Goal: Task Accomplishment & Management: Use online tool/utility

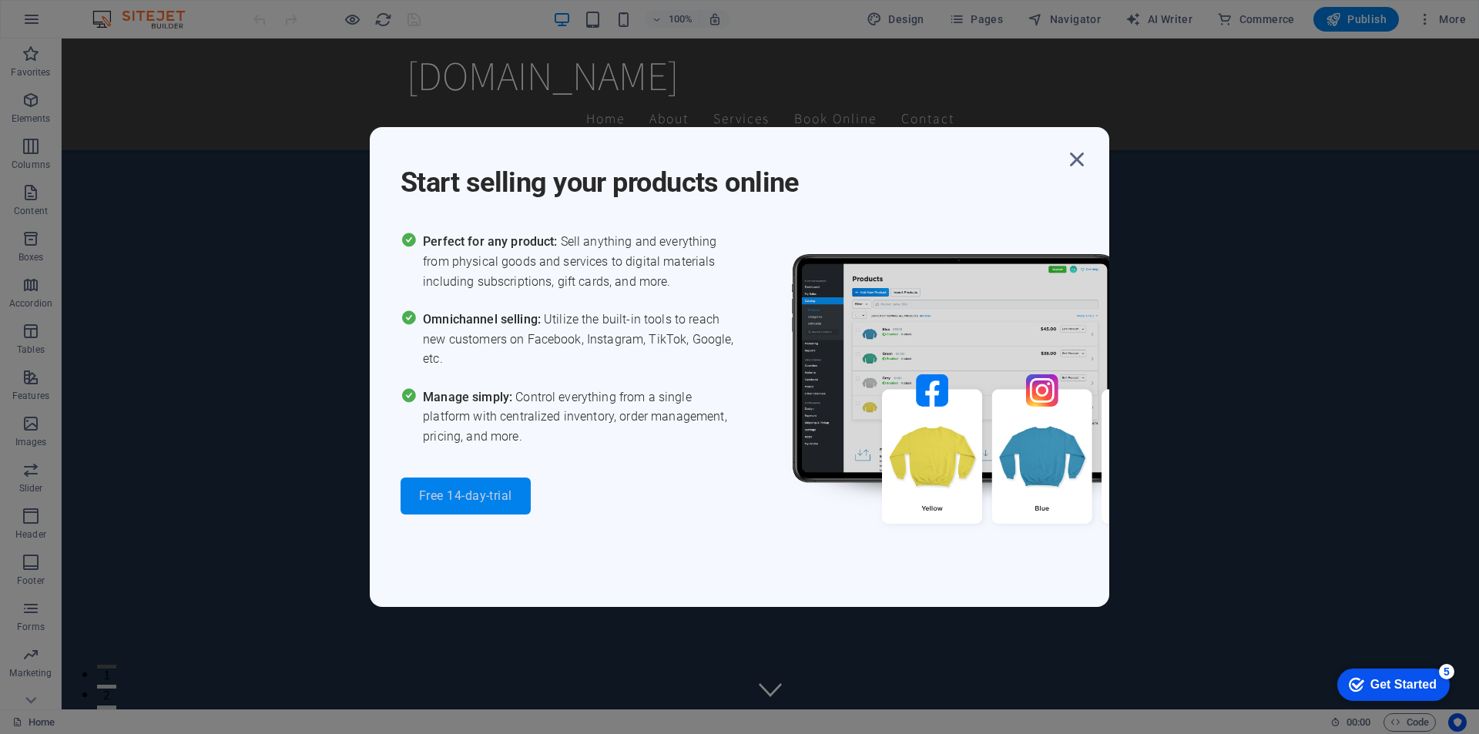
scroll to position [478, 0]
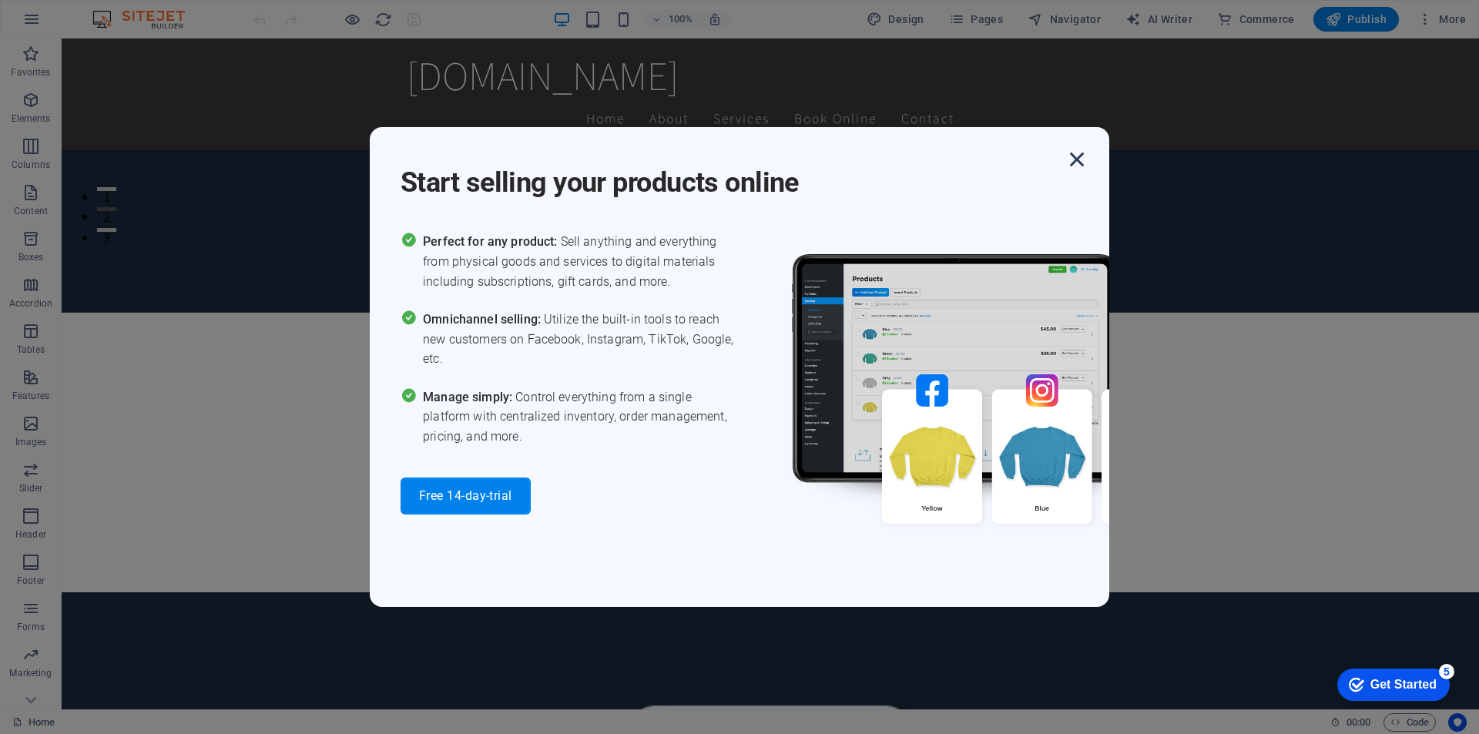
click at [0, 0] on icon "button" at bounding box center [0, 0] width 0 height 0
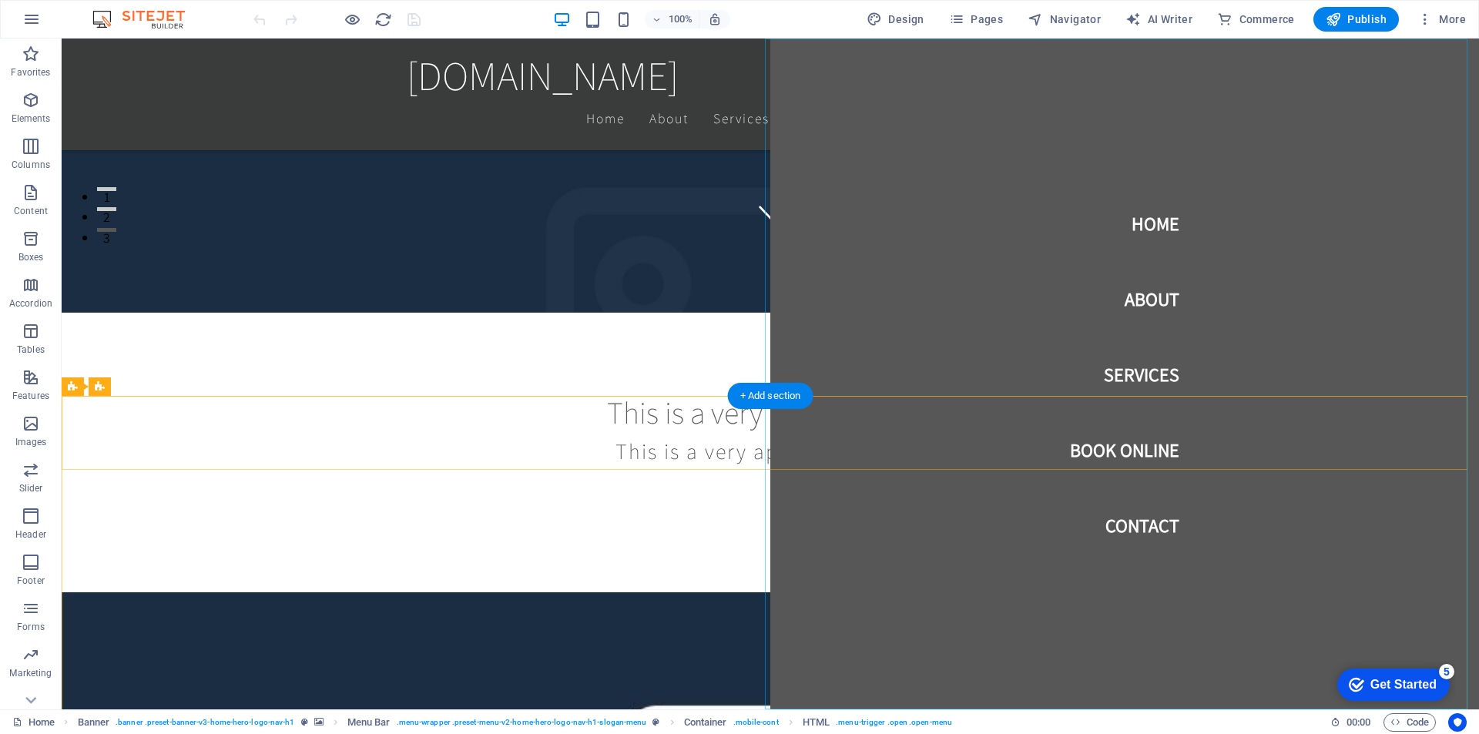
click at [1141, 296] on nav "Home About Services Book Online Contact" at bounding box center [1125, 374] width 709 height 671
click at [1140, 223] on nav "Home About Services Book Online Contact" at bounding box center [1125, 374] width 709 height 671
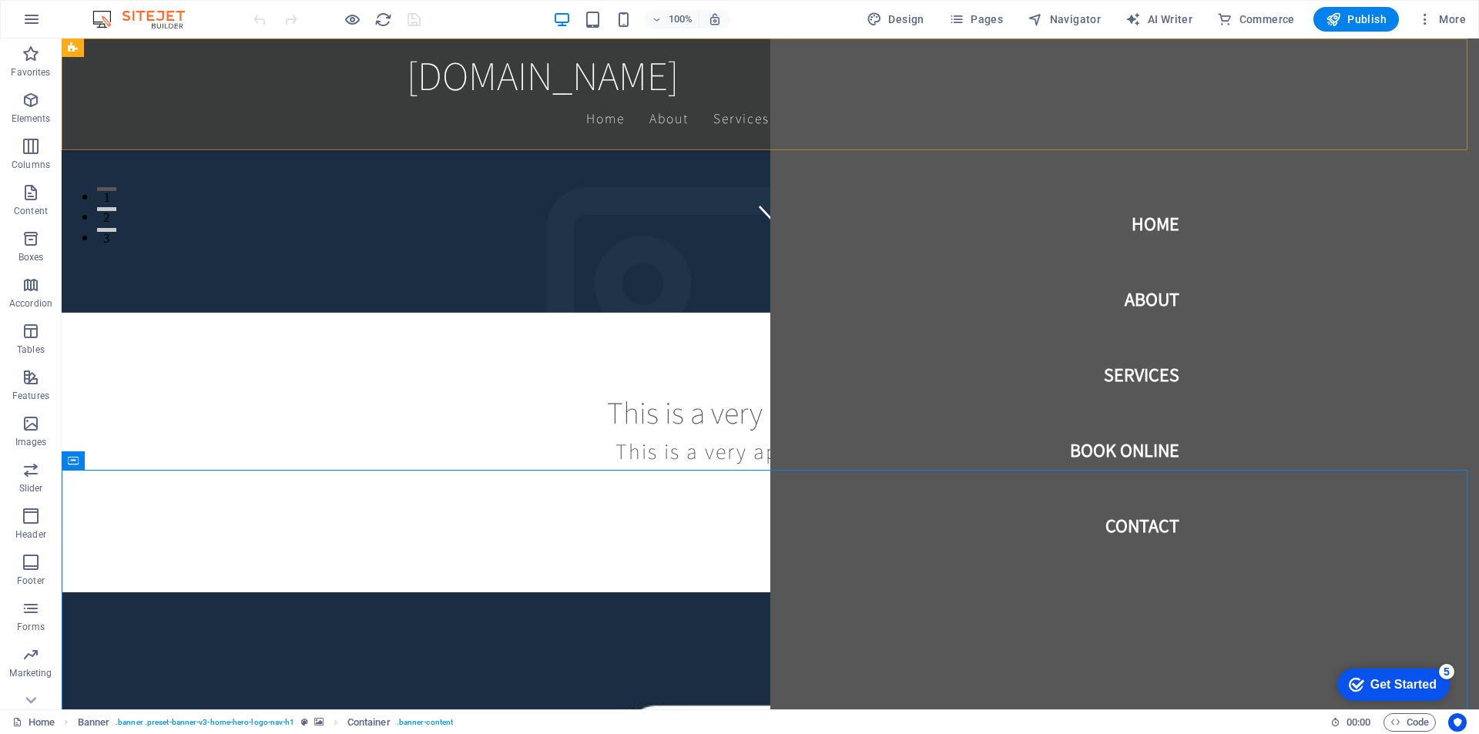
click at [262, 139] on div "[DOMAIN_NAME] Home About Services Book Online Contact" at bounding box center [771, 95] width 1418 height 112
click at [1412, 683] on div "Get Started" at bounding box center [1404, 685] width 66 height 14
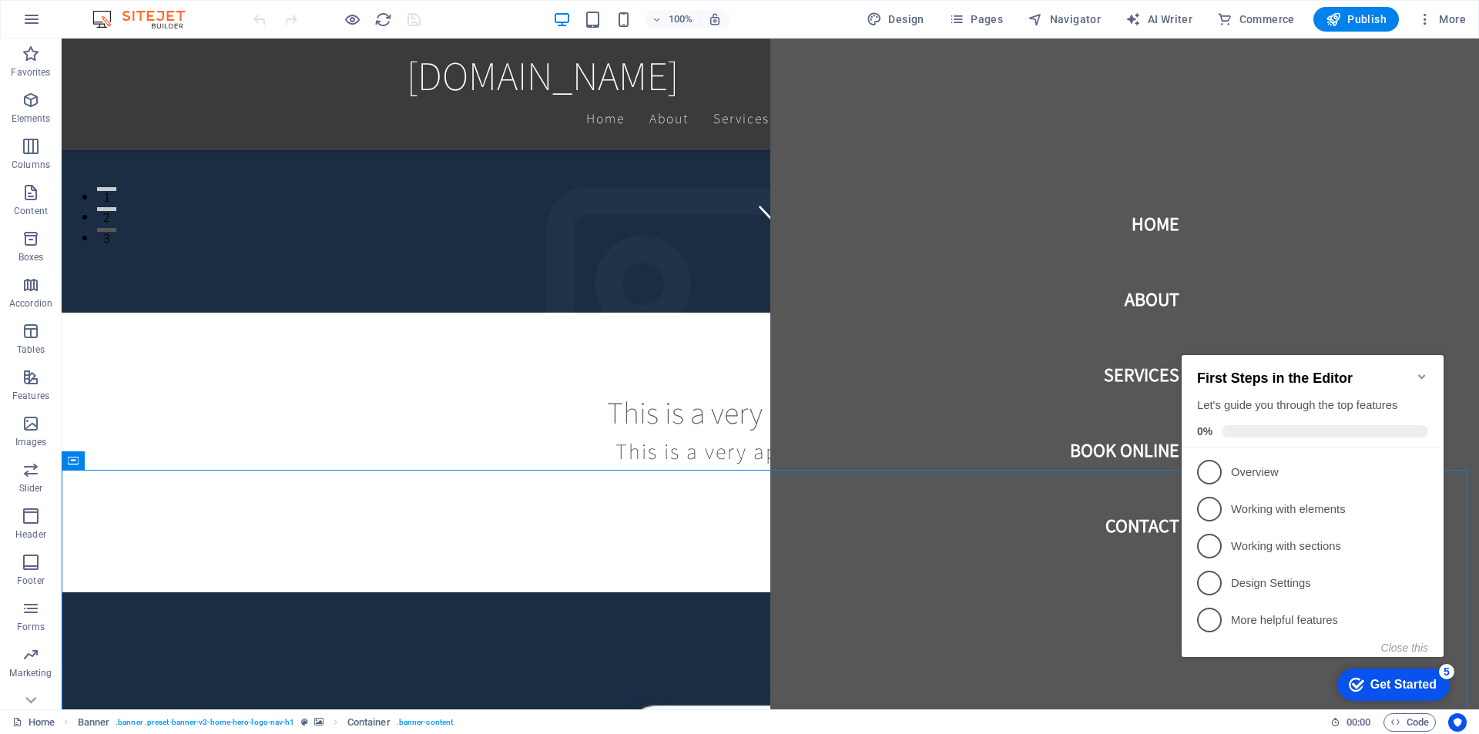
click at [1420, 371] on icon "Minimize checklist" at bounding box center [1422, 377] width 12 height 12
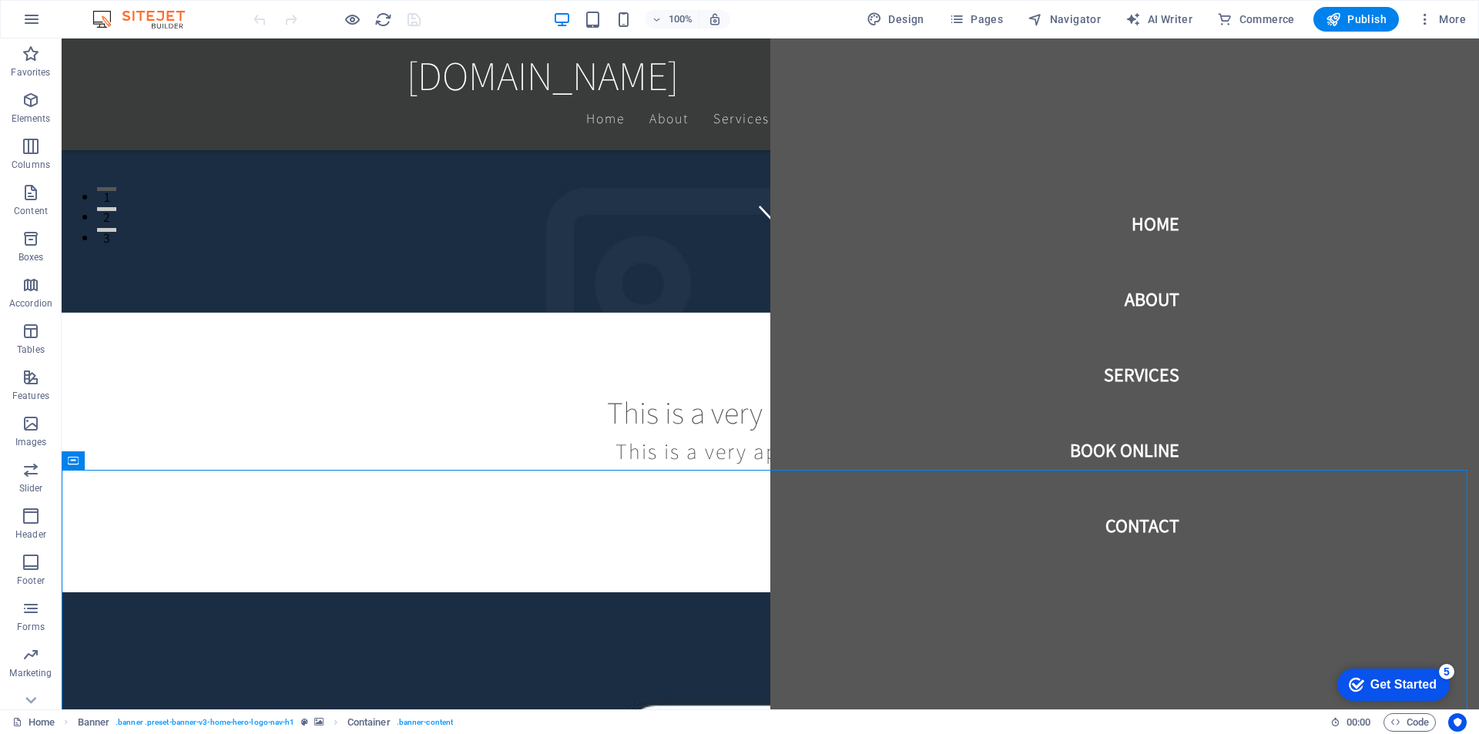
click at [1447, 673] on div "5" at bounding box center [1446, 671] width 15 height 15
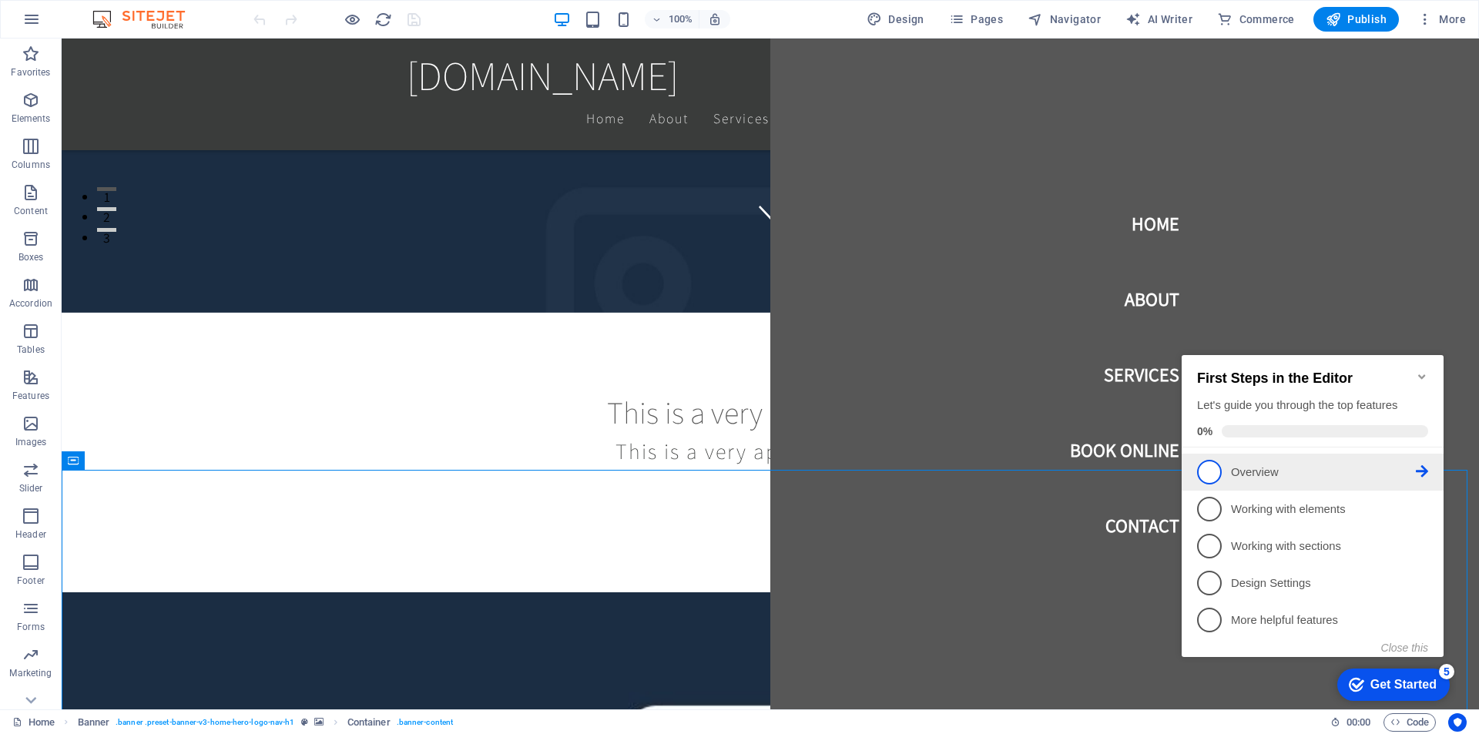
click at [1416, 469] on p "Overview - incomplete" at bounding box center [1323, 473] width 185 height 16
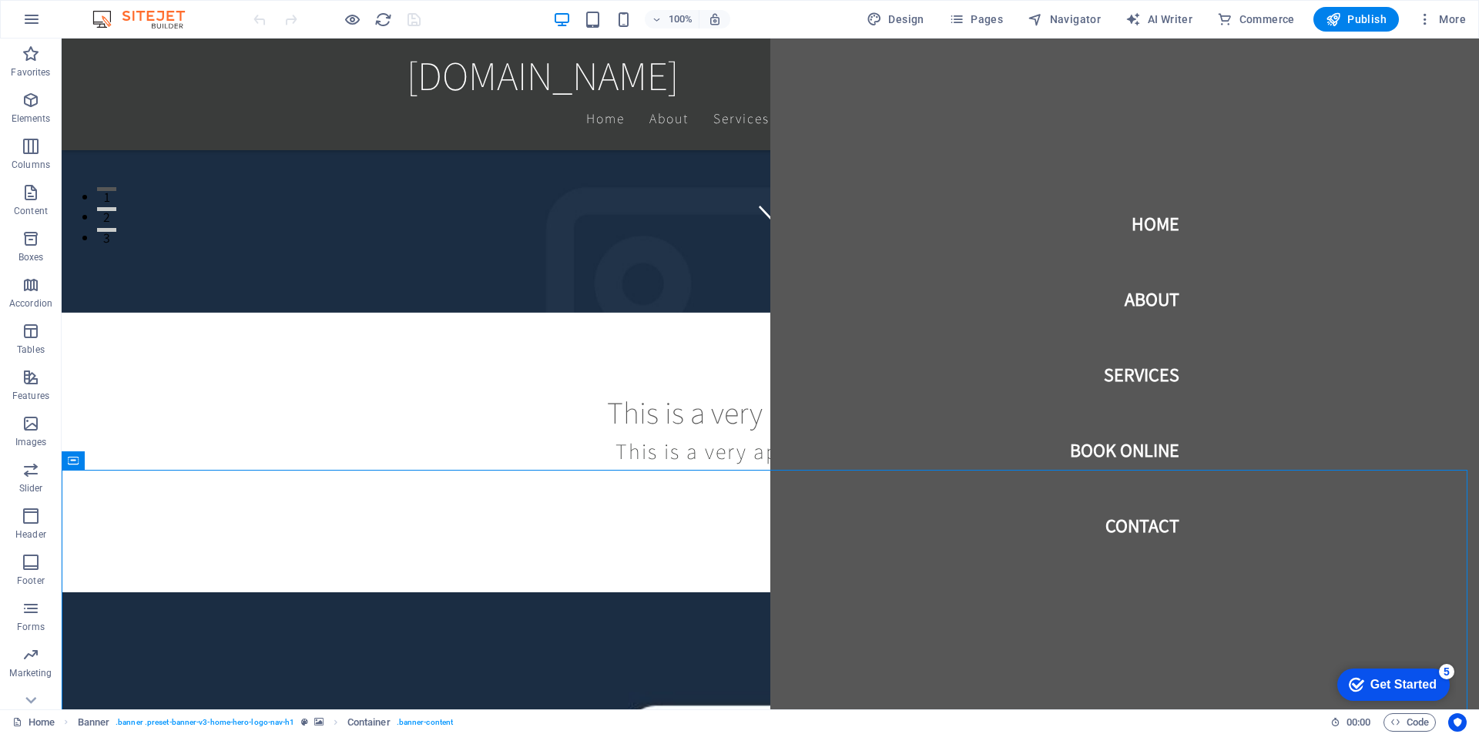
scroll to position [0, 0]
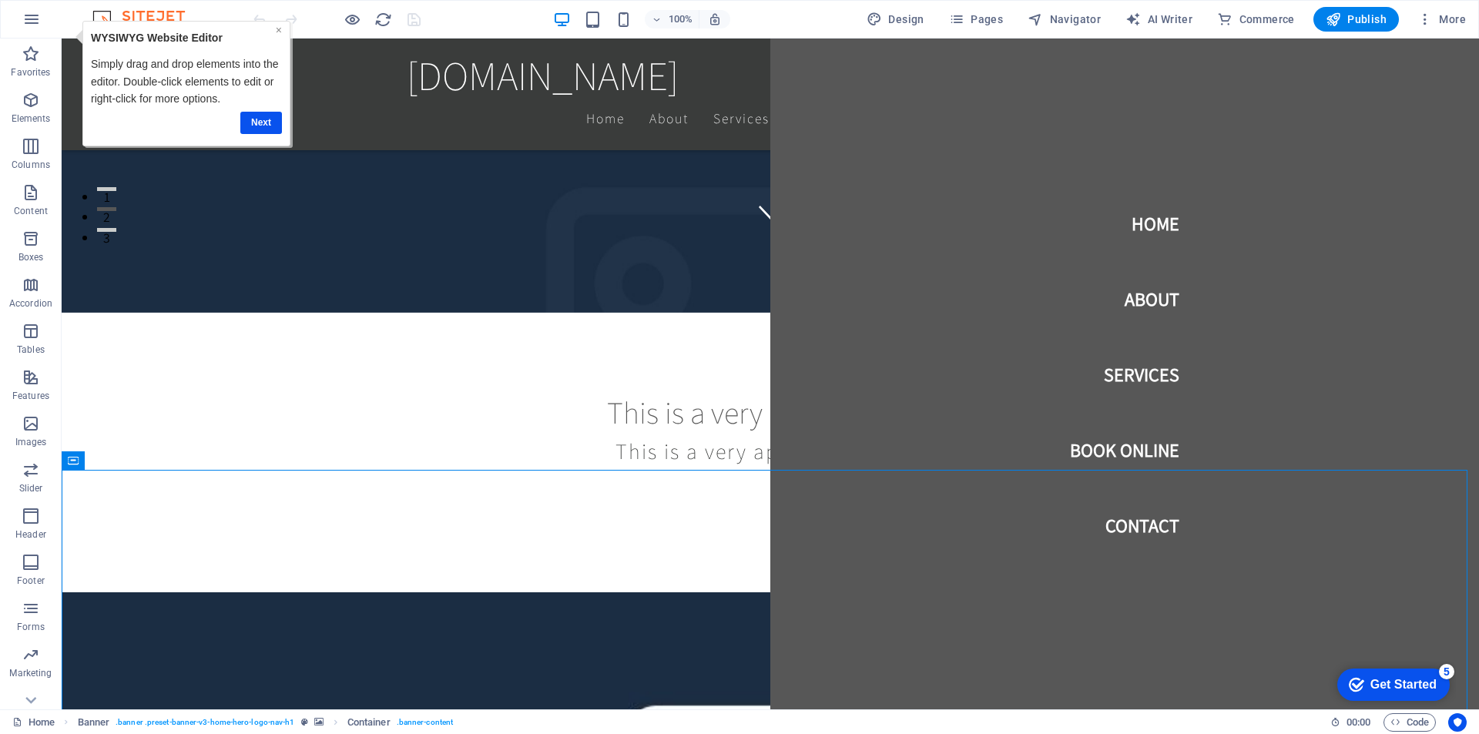
click at [279, 30] on link "×" at bounding box center [279, 30] width 6 height 12
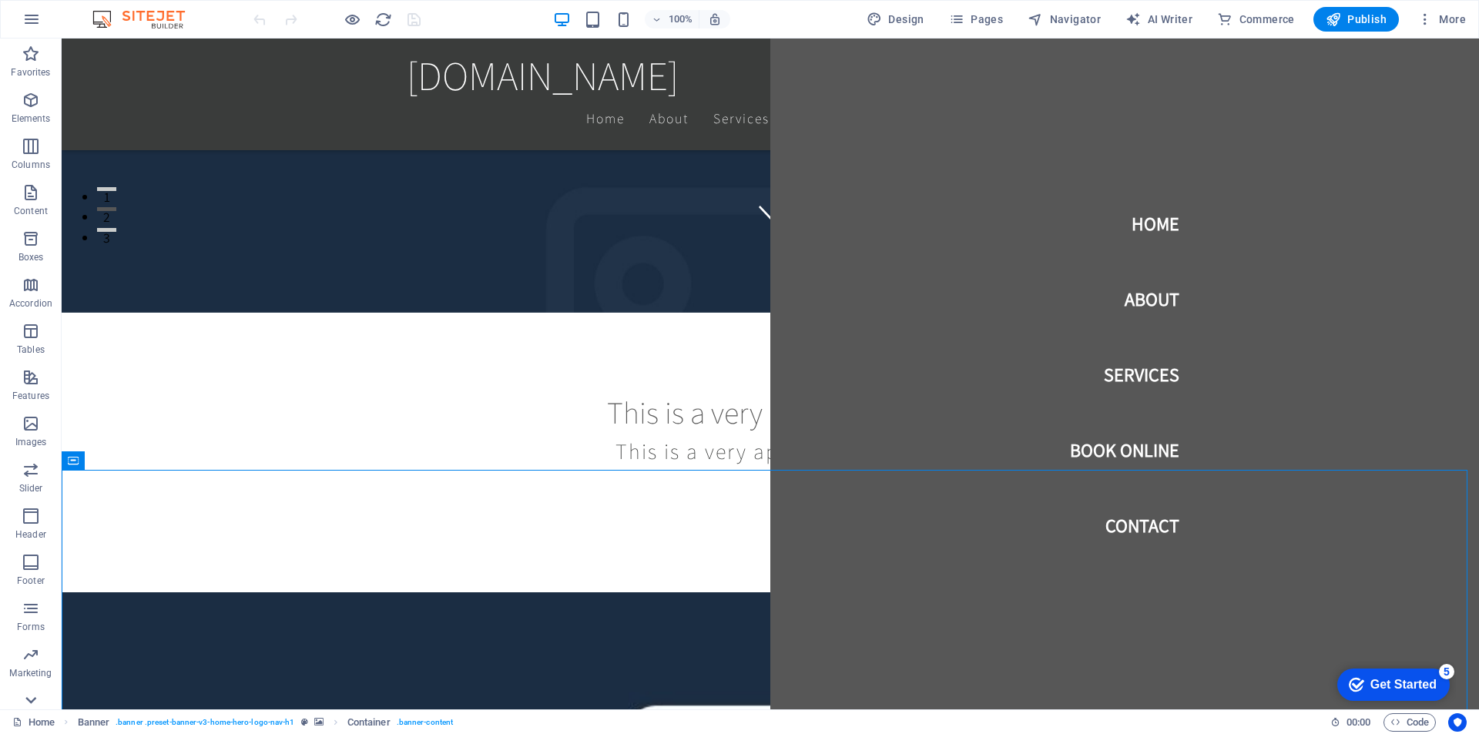
click at [25, 695] on icon at bounding box center [31, 701] width 22 height 22
drag, startPoint x: 33, startPoint y: 309, endPoint x: 368, endPoint y: 331, distance: 335.9
click at [33, 309] on icon "button" at bounding box center [31, 309] width 18 height 18
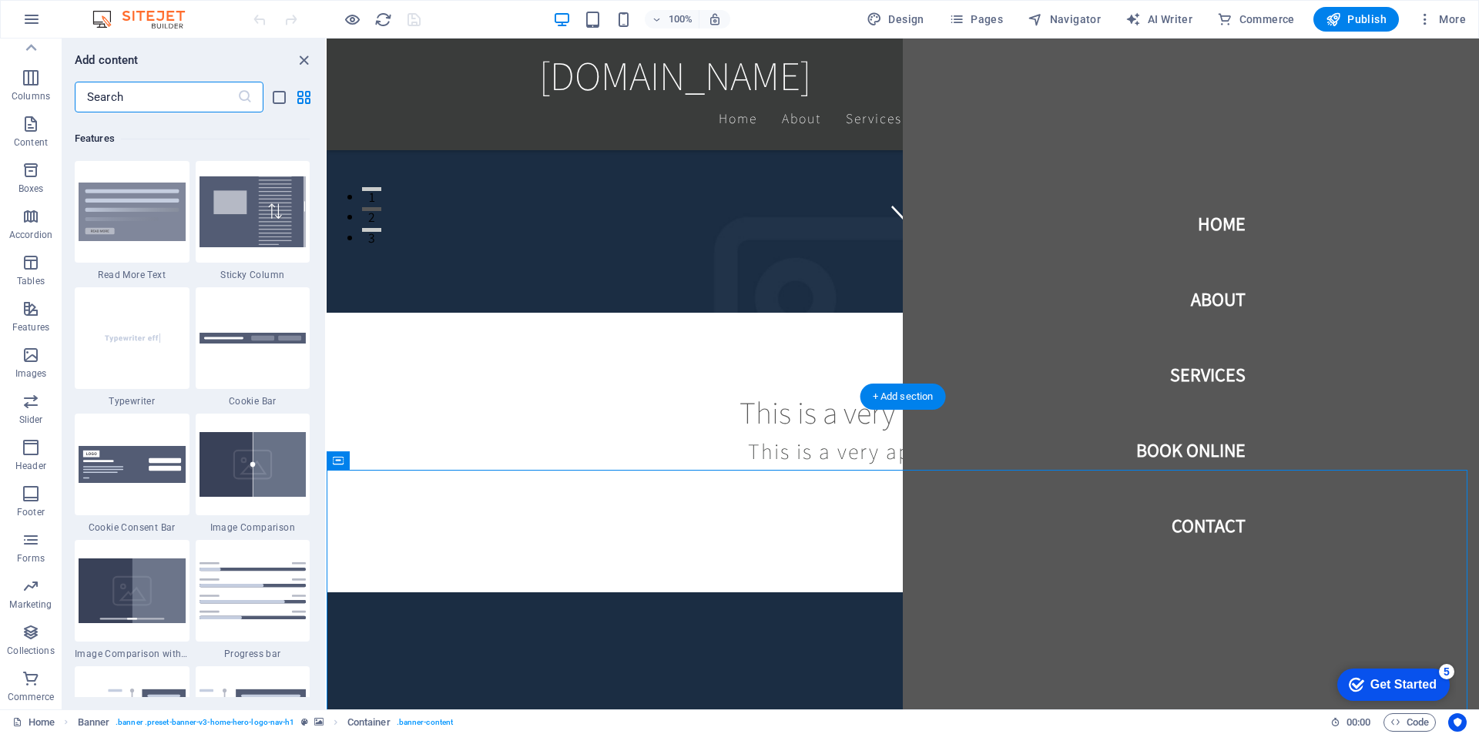
scroll to position [6007, 0]
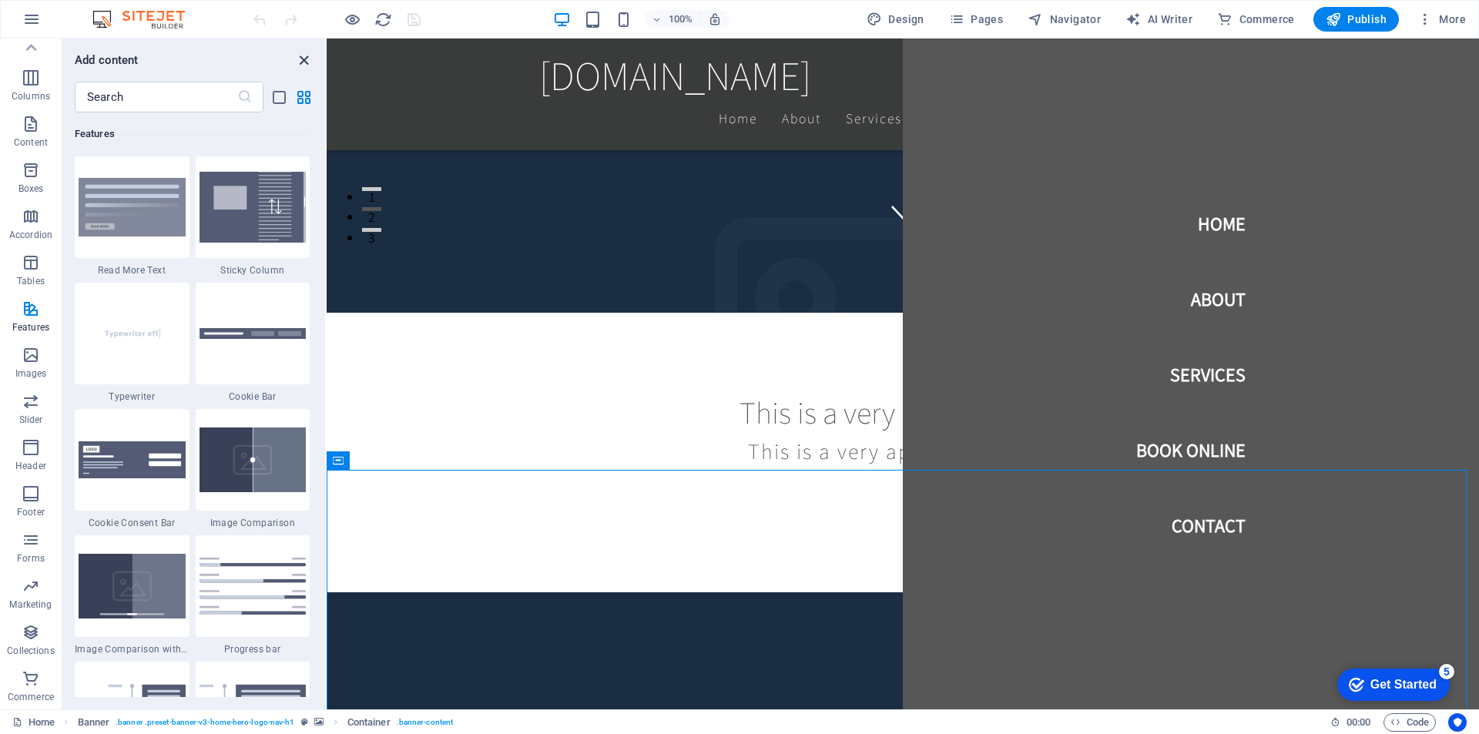
click at [305, 59] on icon "close panel" at bounding box center [304, 61] width 18 height 18
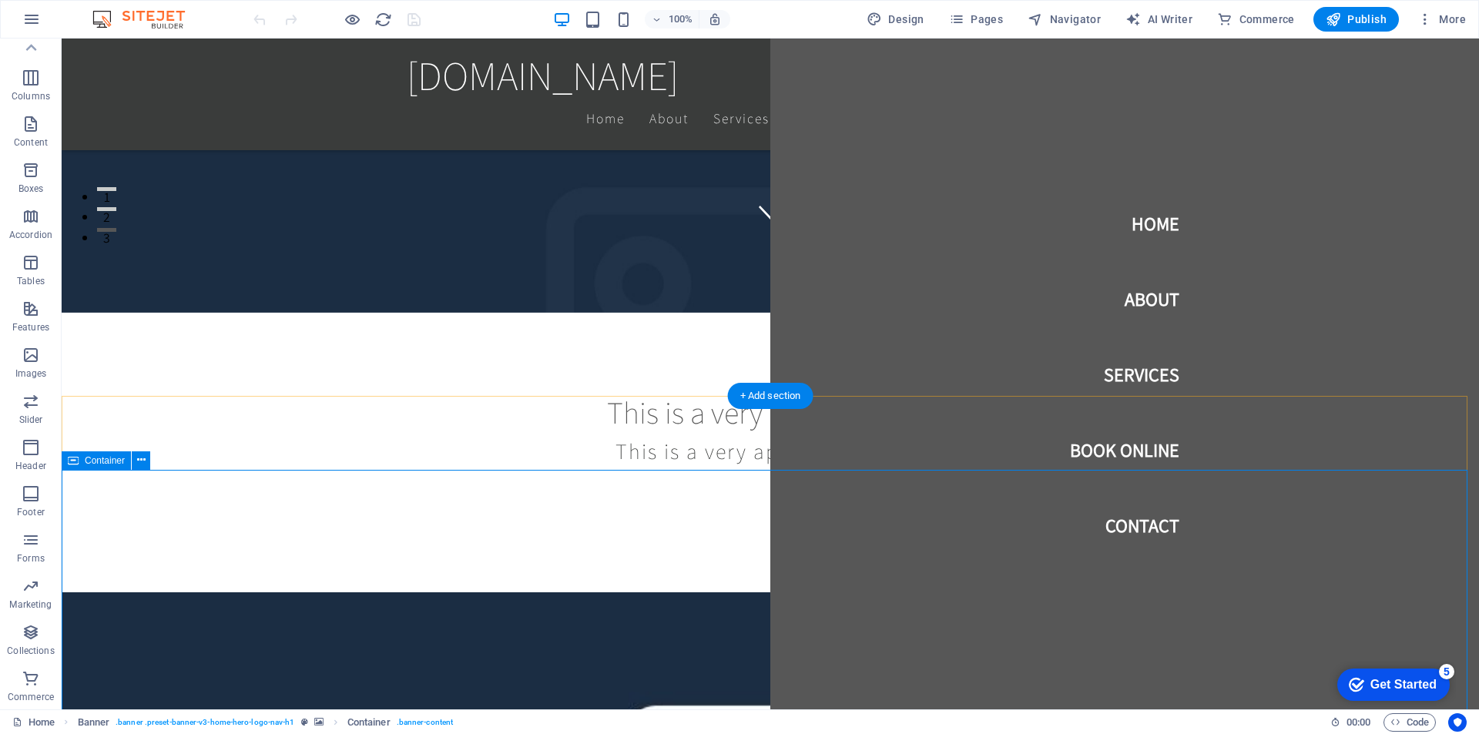
click at [140, 460] on icon at bounding box center [141, 460] width 8 height 16
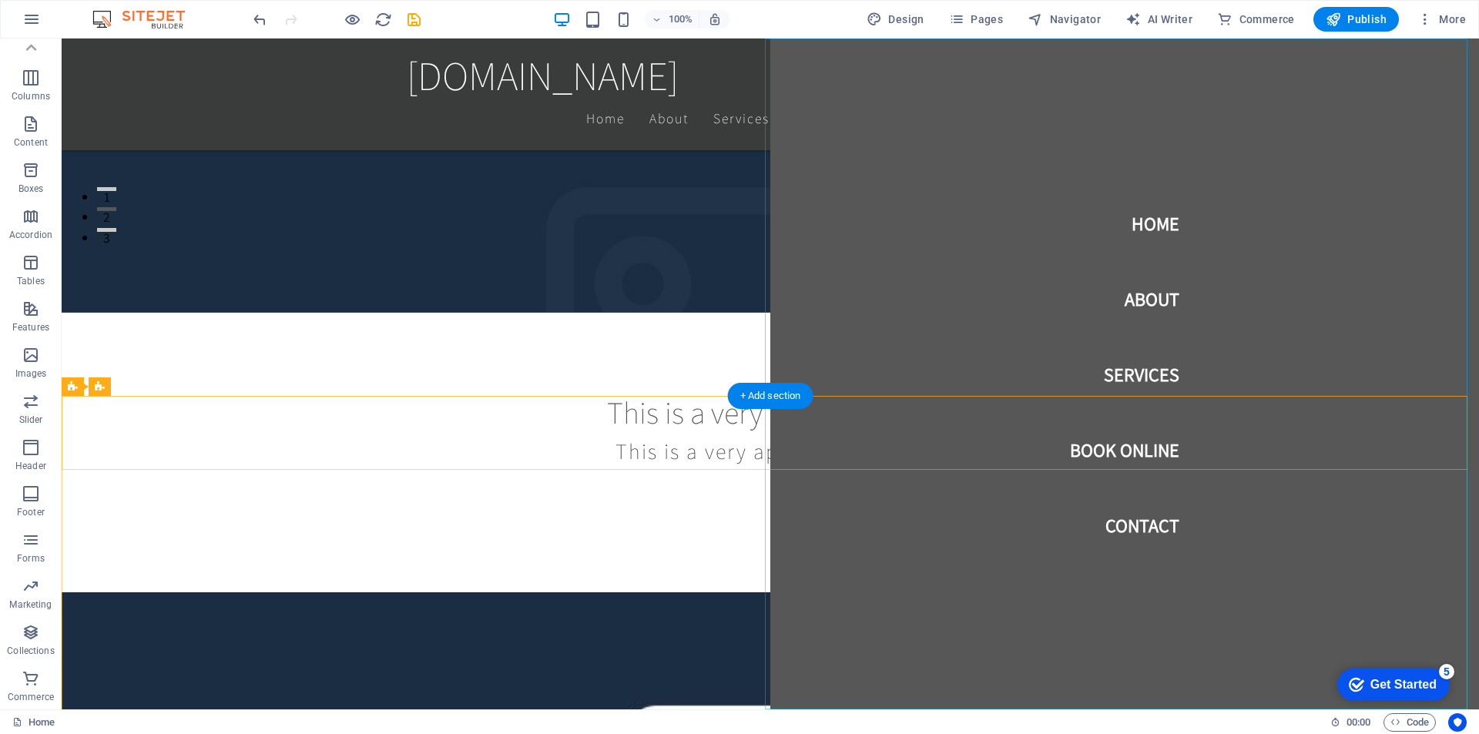
click at [1107, 552] on nav "Home About Services Book Online Contact" at bounding box center [1125, 374] width 709 height 671
select select "vh"
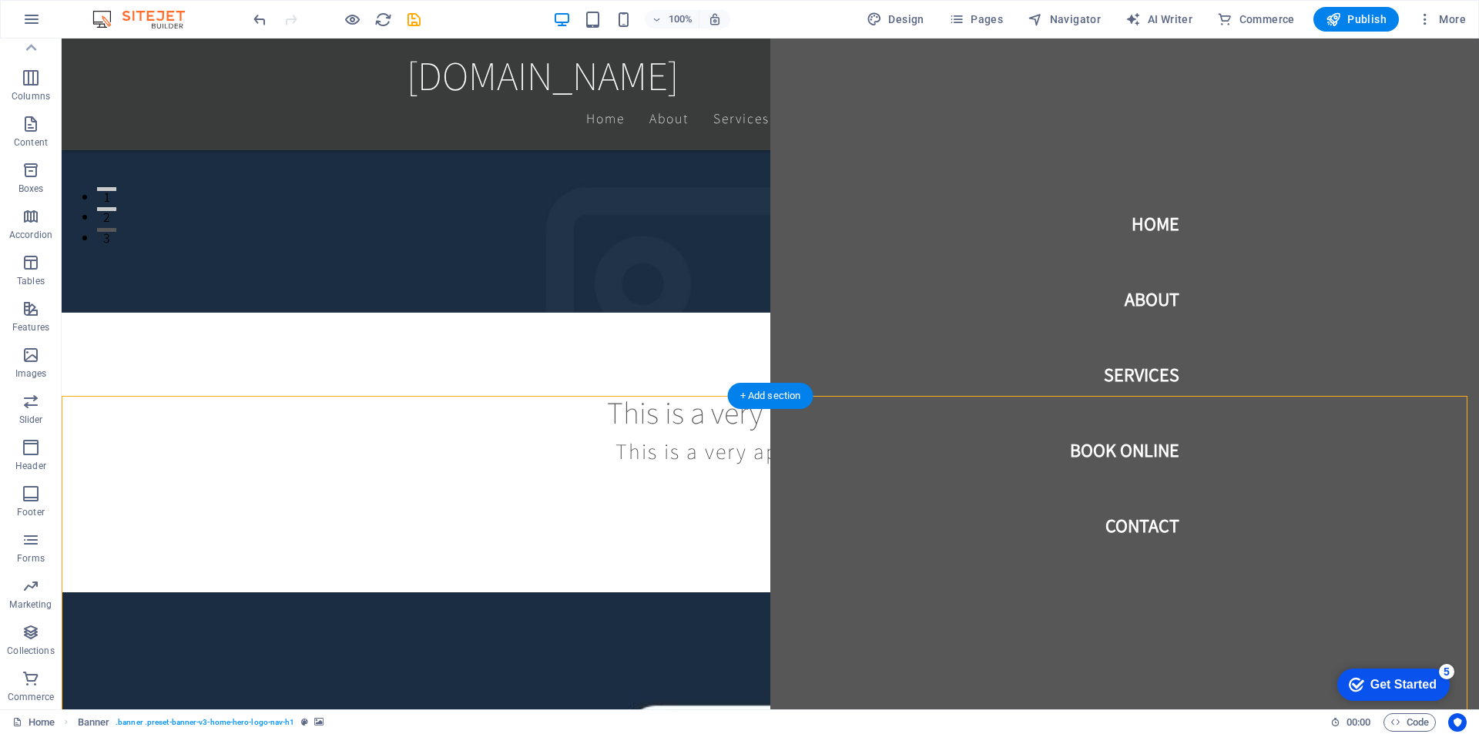
select select "header"
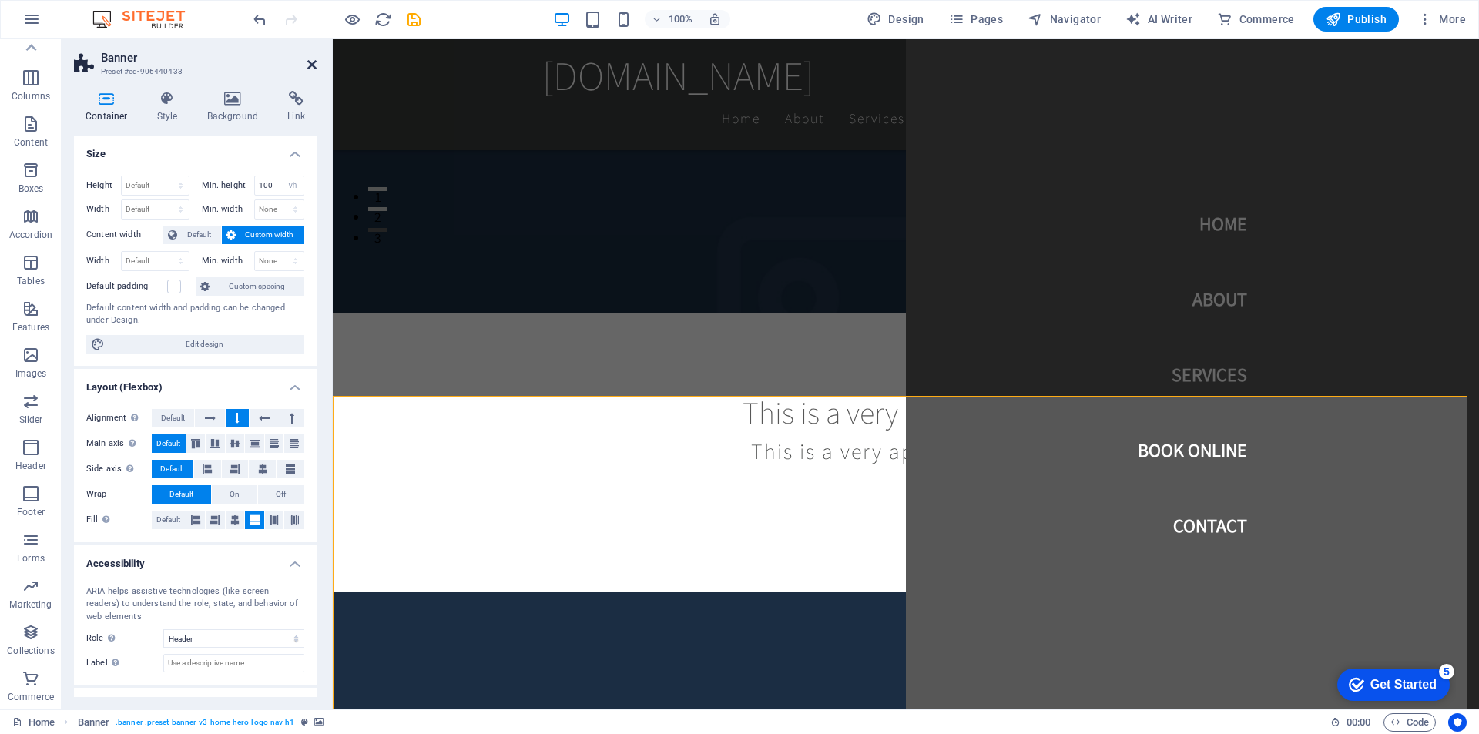
click at [313, 60] on icon at bounding box center [311, 65] width 9 height 12
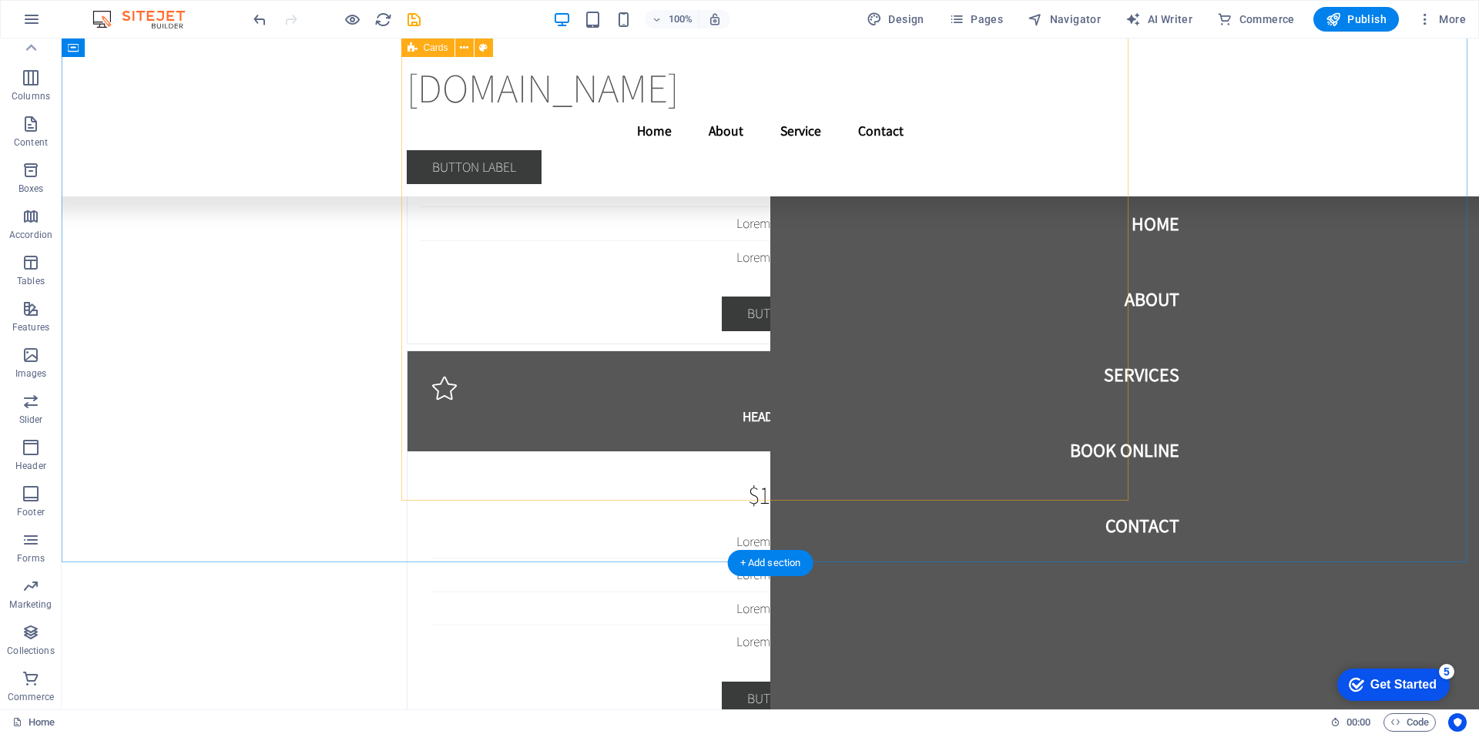
scroll to position [14051, 0]
